Goal: Check status: Check status

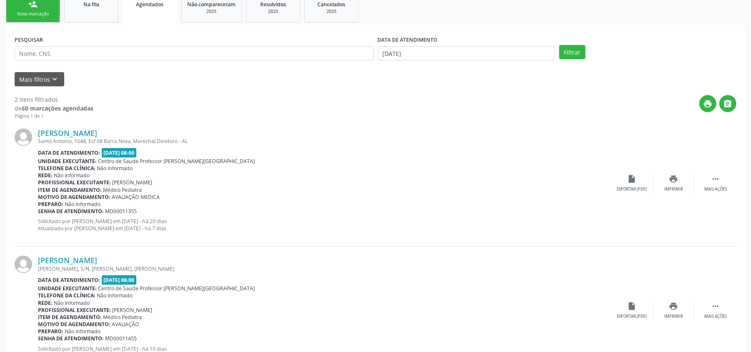
scroll to position [123, 0]
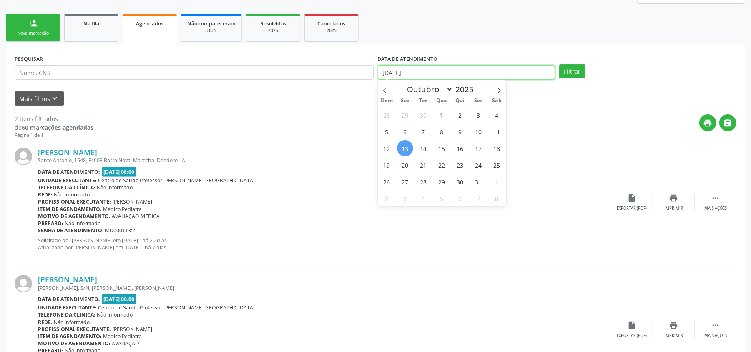
click at [445, 69] on input "[DATE]" at bounding box center [466, 72] width 177 height 14
click at [444, 114] on span "1" at bounding box center [442, 115] width 16 height 16
type input "01/10/2025"
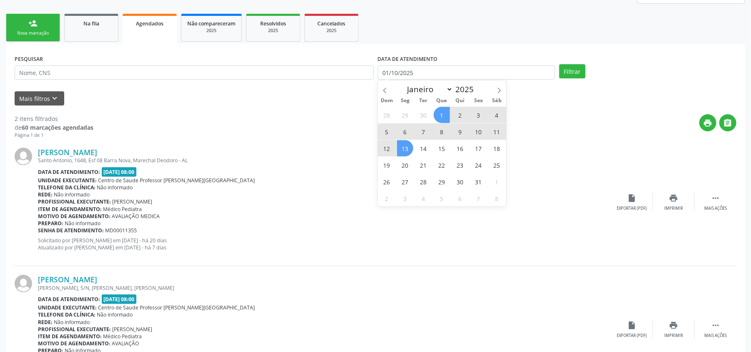
click at [404, 144] on span "13" at bounding box center [405, 148] width 16 height 16
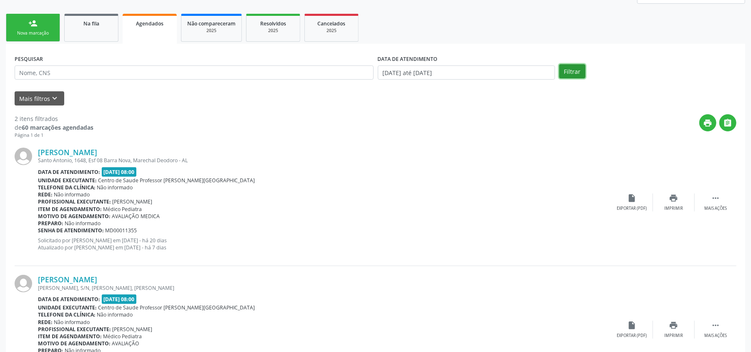
click at [567, 68] on button "Filtrar" at bounding box center [572, 71] width 26 height 14
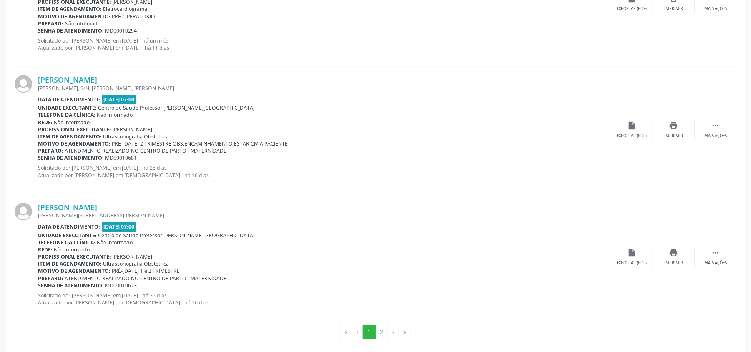
scroll to position [1859, 0]
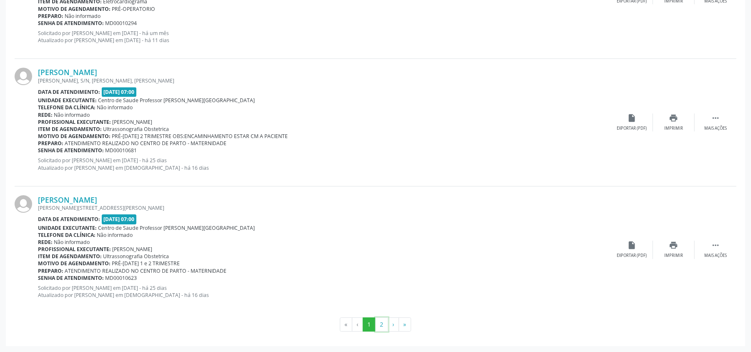
drag, startPoint x: 384, startPoint y: 327, endPoint x: 381, endPoint y: 324, distance: 4.4
click at [382, 326] on button "2" at bounding box center [381, 324] width 13 height 14
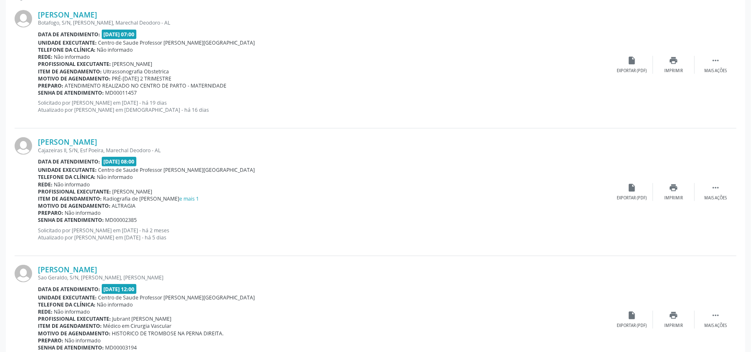
scroll to position [278, 0]
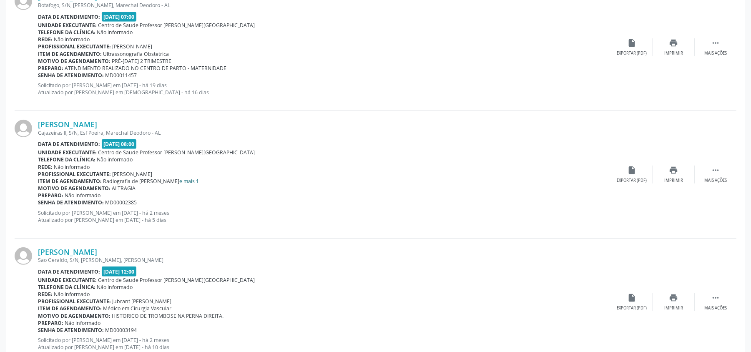
click at [180, 181] on link "e mais 1" at bounding box center [190, 181] width 20 height 7
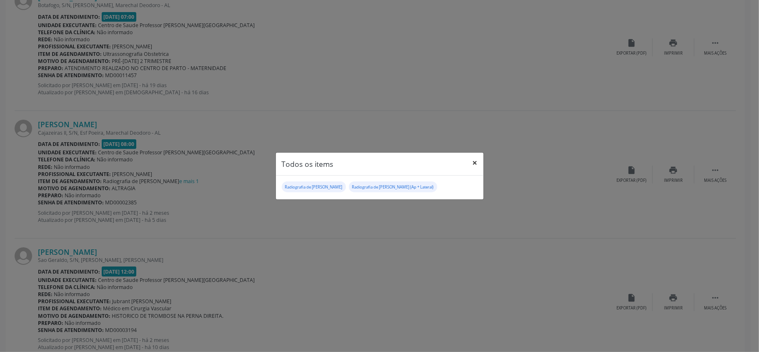
click at [477, 162] on button "×" at bounding box center [475, 163] width 17 height 20
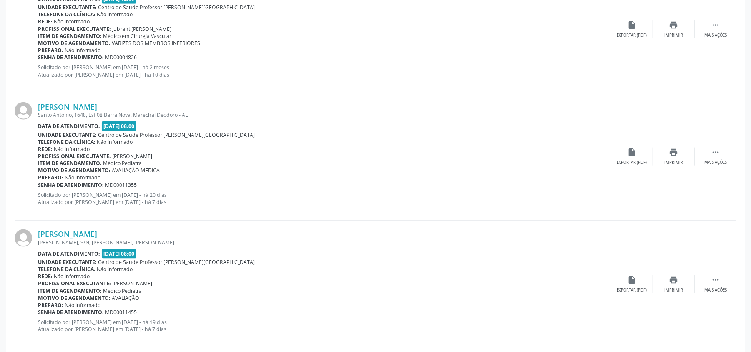
scroll to position [712, 0]
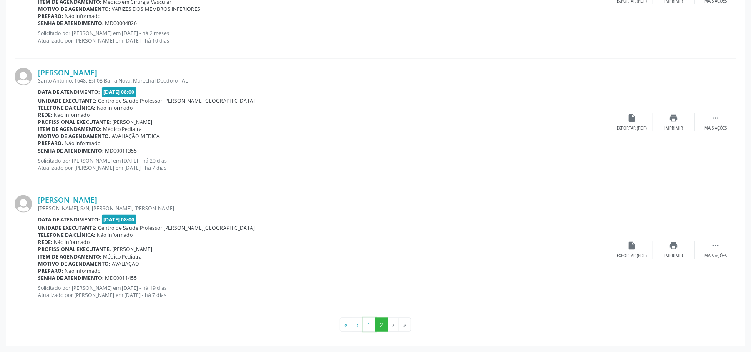
click at [368, 323] on button "1" at bounding box center [369, 325] width 13 height 14
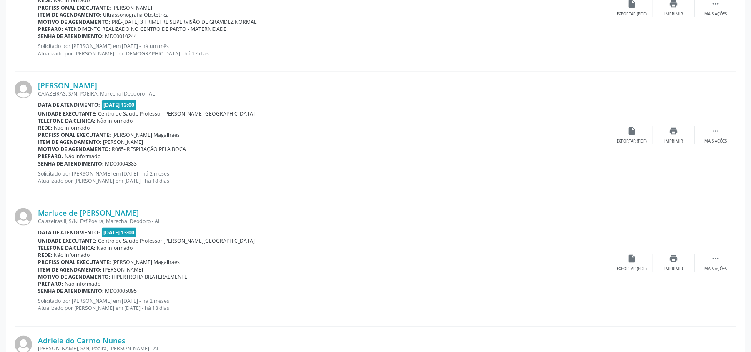
scroll to position [692, 0]
